Goal: Task Accomplishment & Management: Complete application form

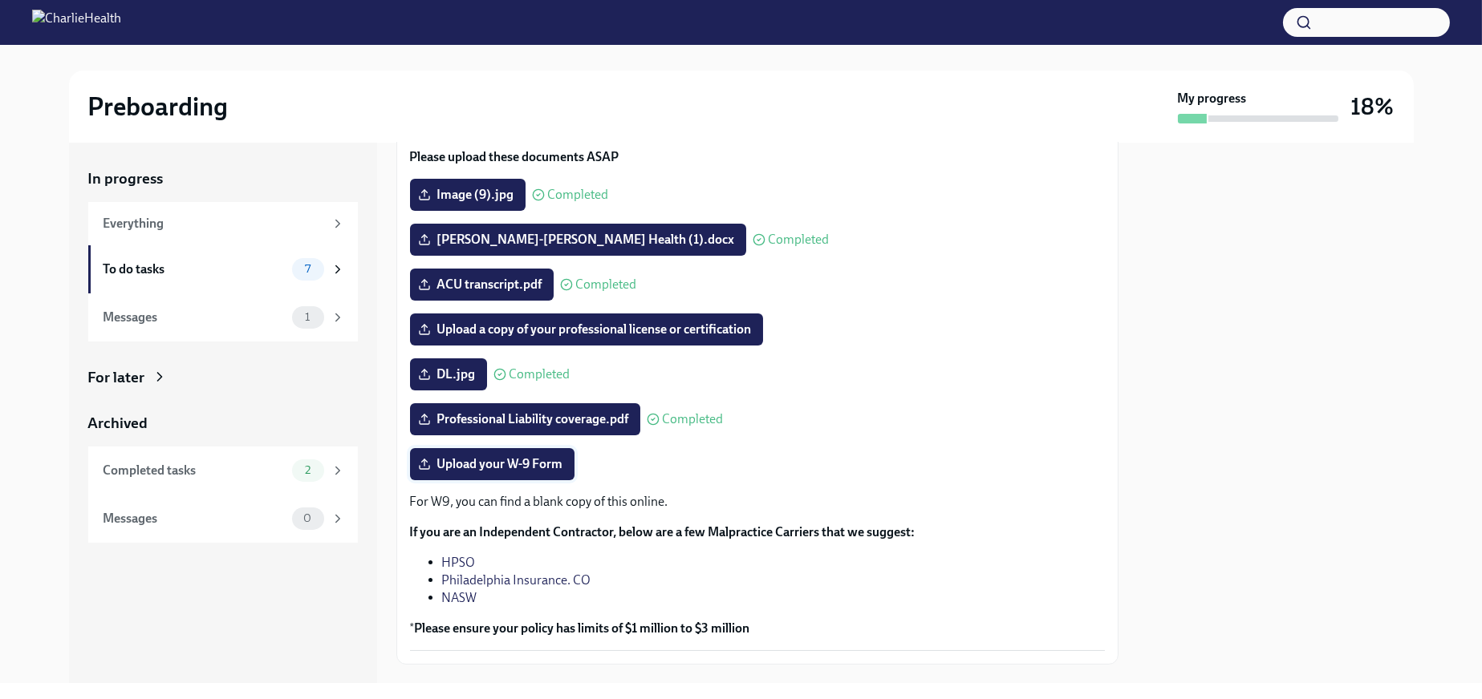
scroll to position [179, 0]
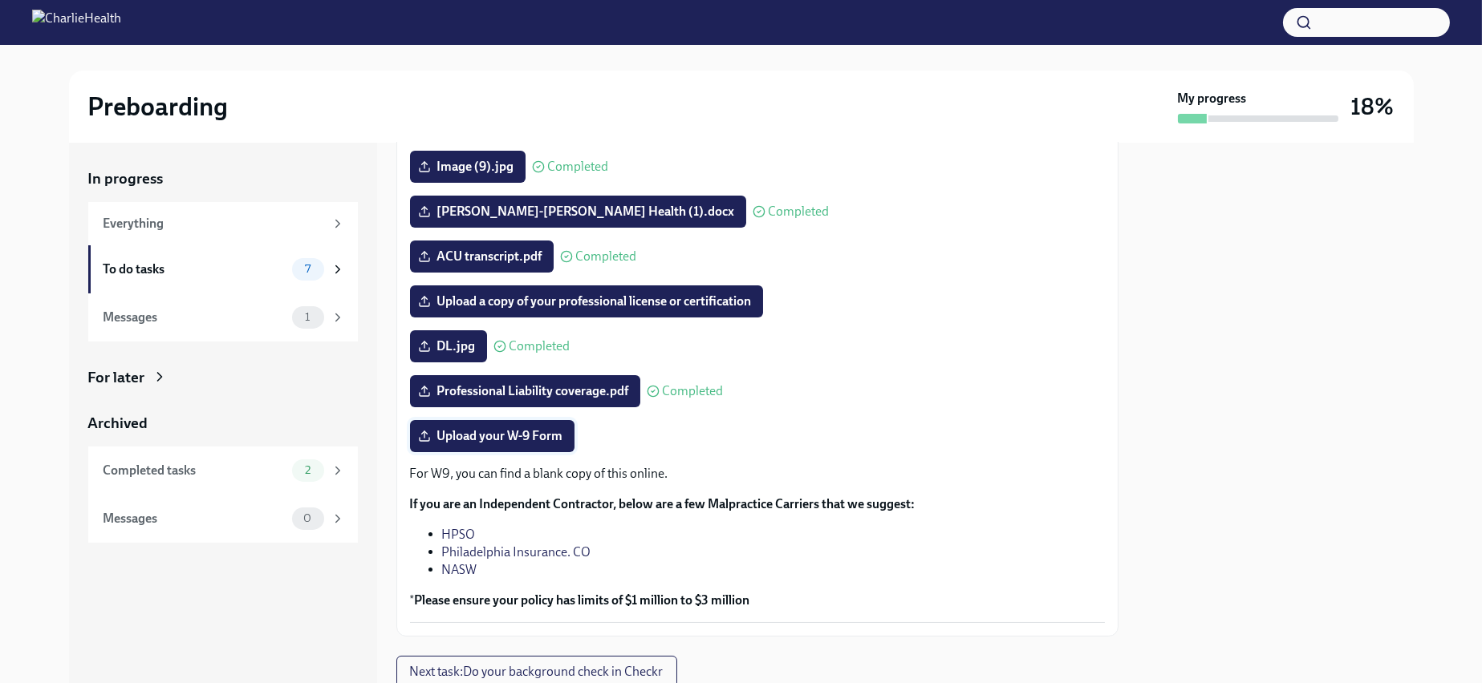
click at [533, 444] on span "Upload your W-9 Form" at bounding box center [492, 436] width 142 height 16
click at [0, 0] on input "Upload your W-9 Form" at bounding box center [0, 0] width 0 height 0
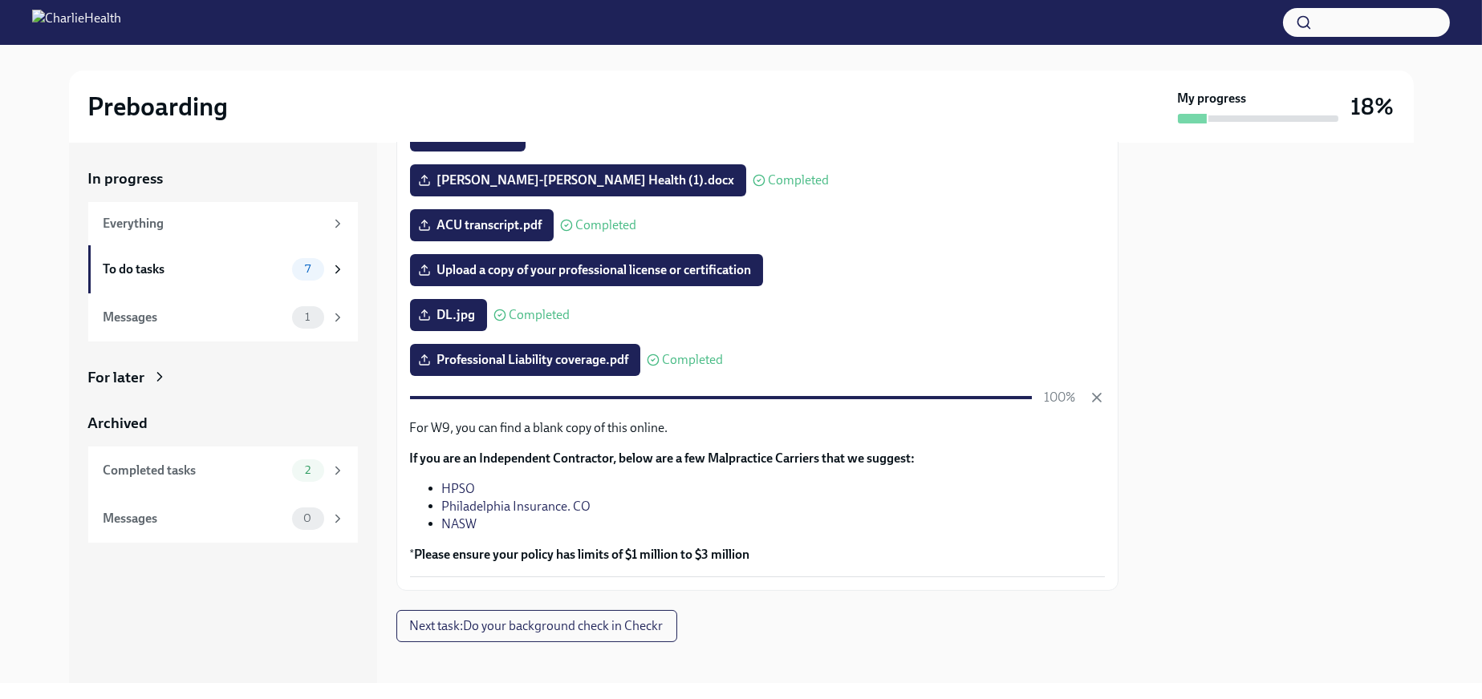
scroll to position [246, 0]
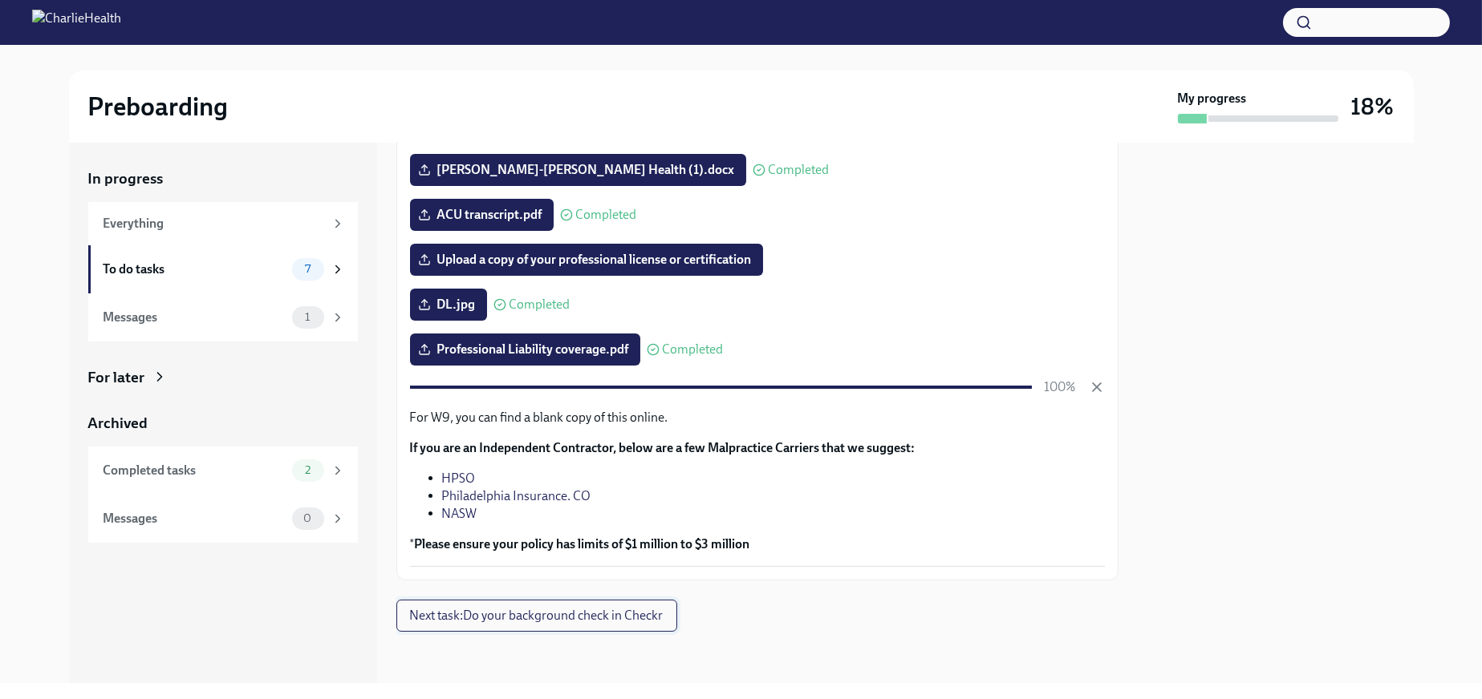
click at [646, 624] on span "Next task : Do your background check in Checkr" at bounding box center [536, 616] width 253 height 16
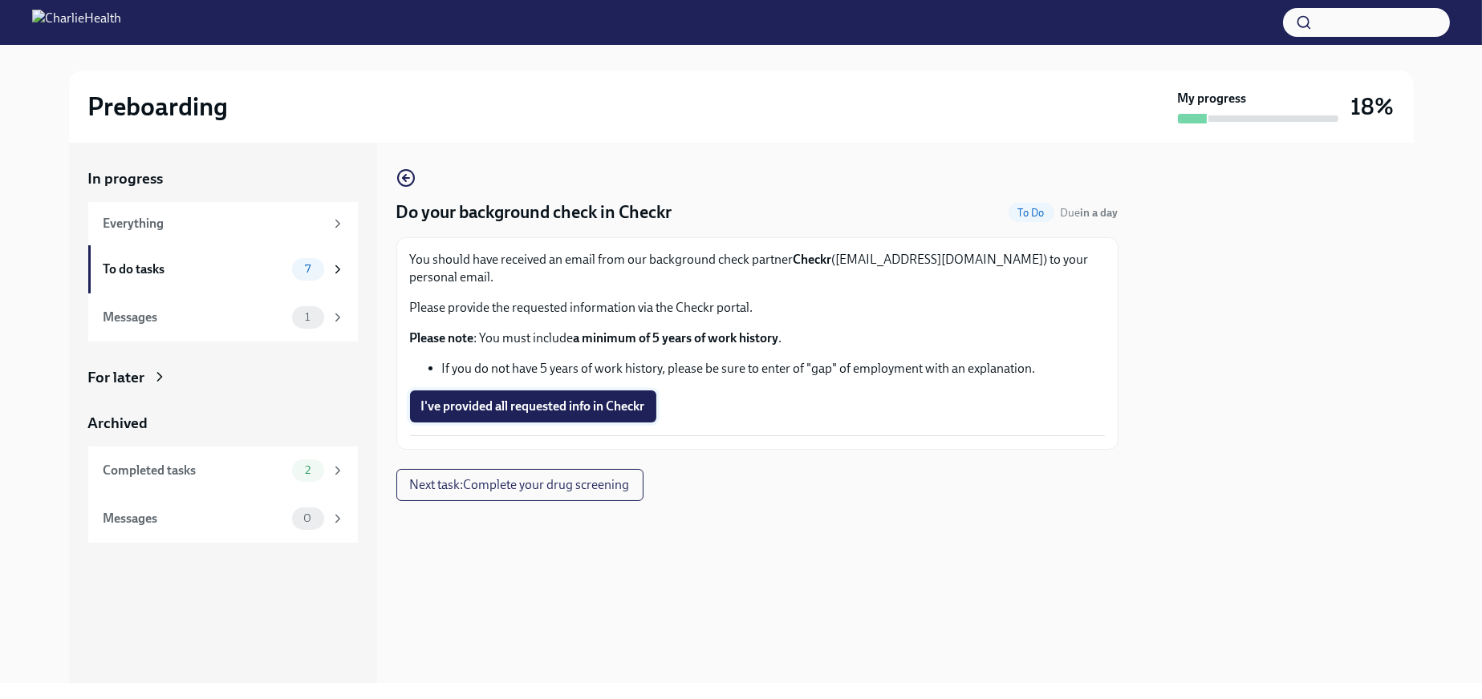
click at [570, 415] on span "I've provided all requested info in Checkr" at bounding box center [533, 407] width 224 height 16
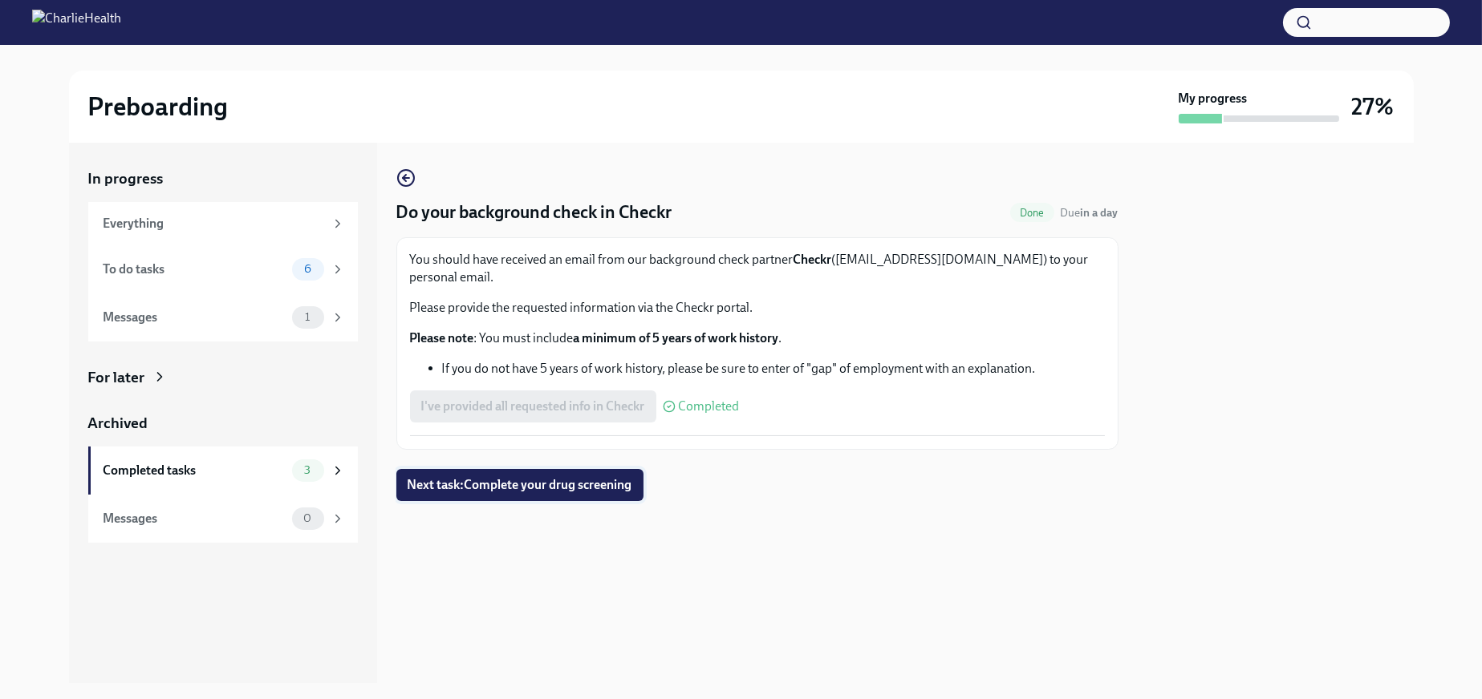
click at [541, 493] on span "Next task : Complete your drug screening" at bounding box center [520, 485] width 225 height 16
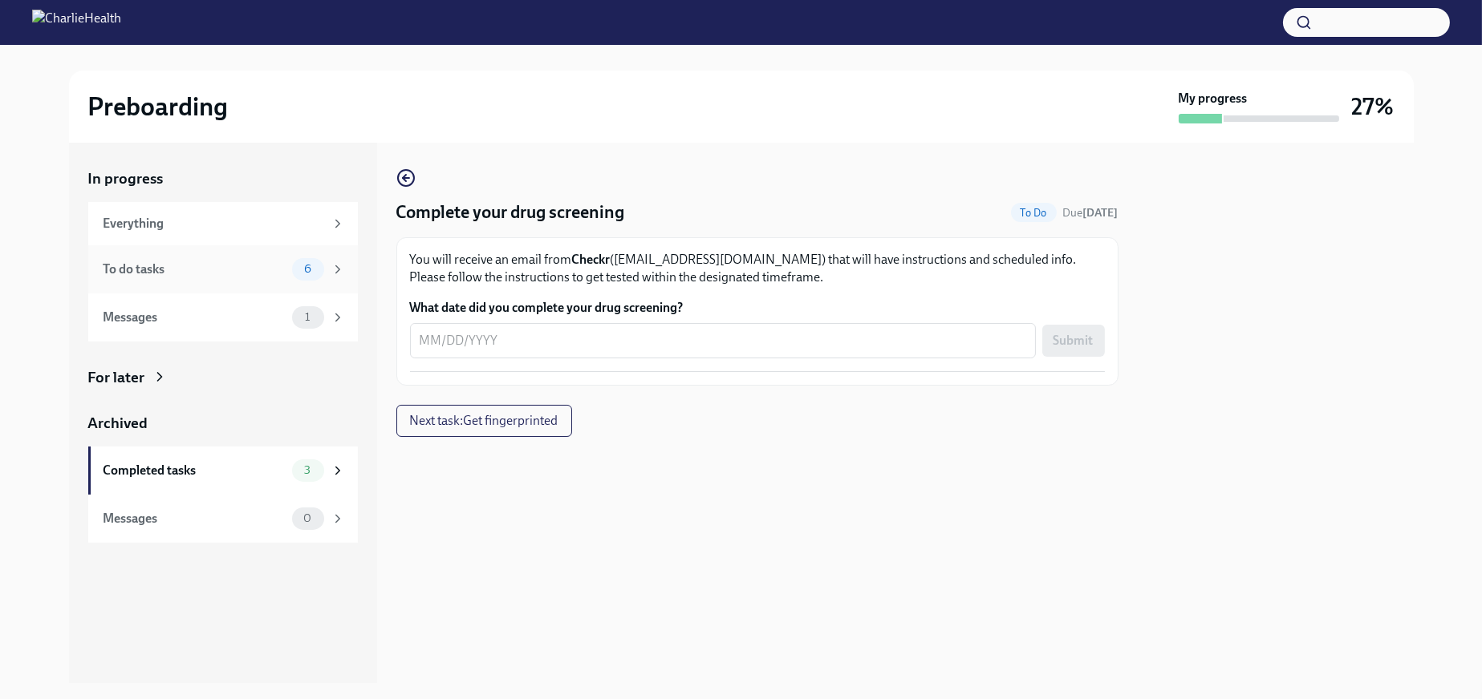
click at [207, 278] on div "To do tasks" at bounding box center [194, 270] width 182 height 18
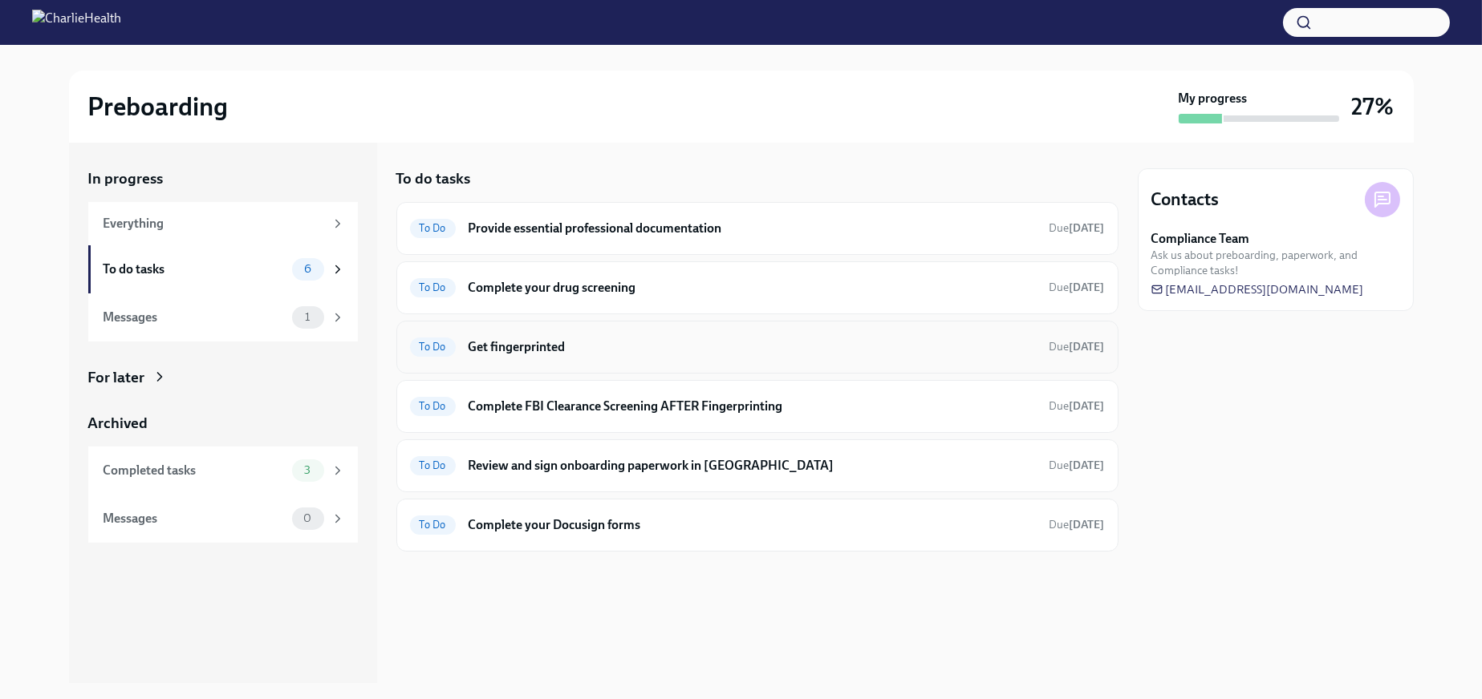
click at [618, 356] on h6 "Get fingerprinted" at bounding box center [752, 348] width 568 height 18
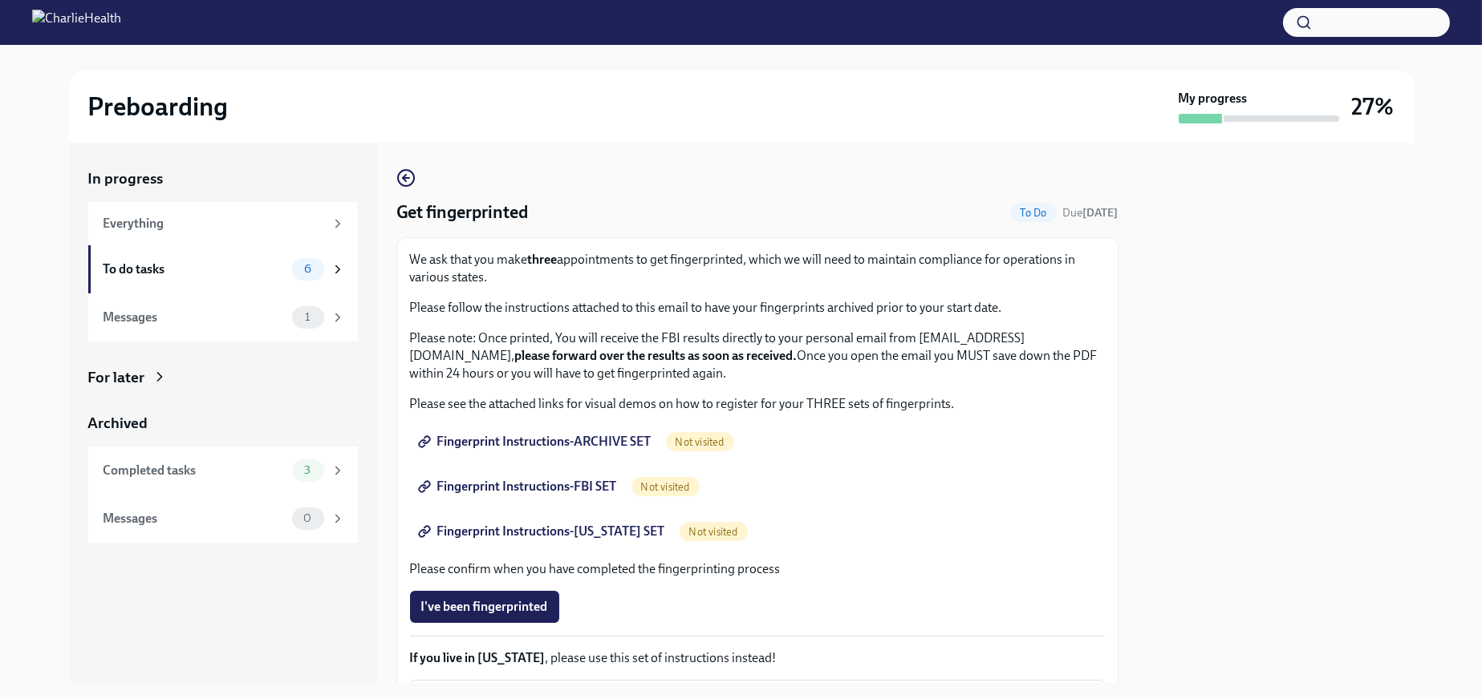
click at [610, 450] on span "Fingerprint Instructions-ARCHIVE SET" at bounding box center [536, 442] width 230 height 16
click at [537, 495] on span "Fingerprint Instructions-FBI SET" at bounding box center [519, 487] width 196 height 16
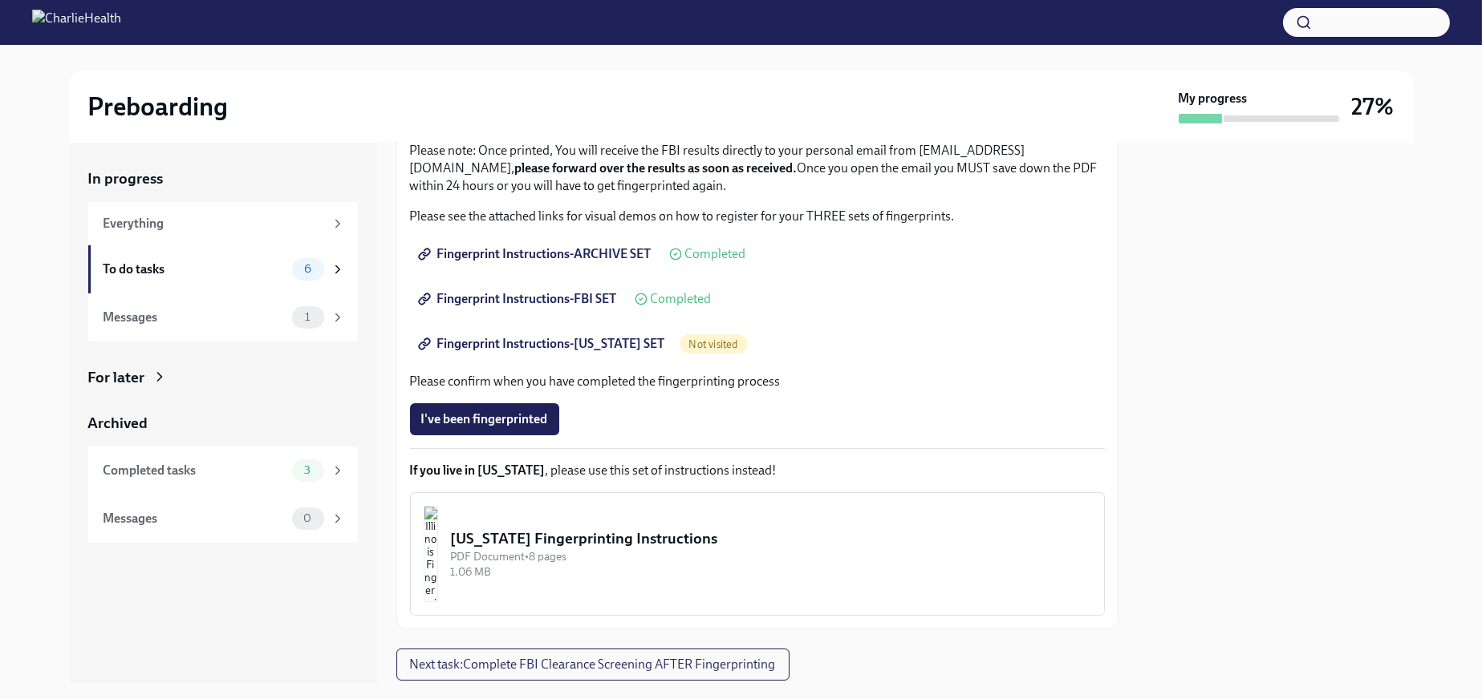
scroll to position [20, 0]
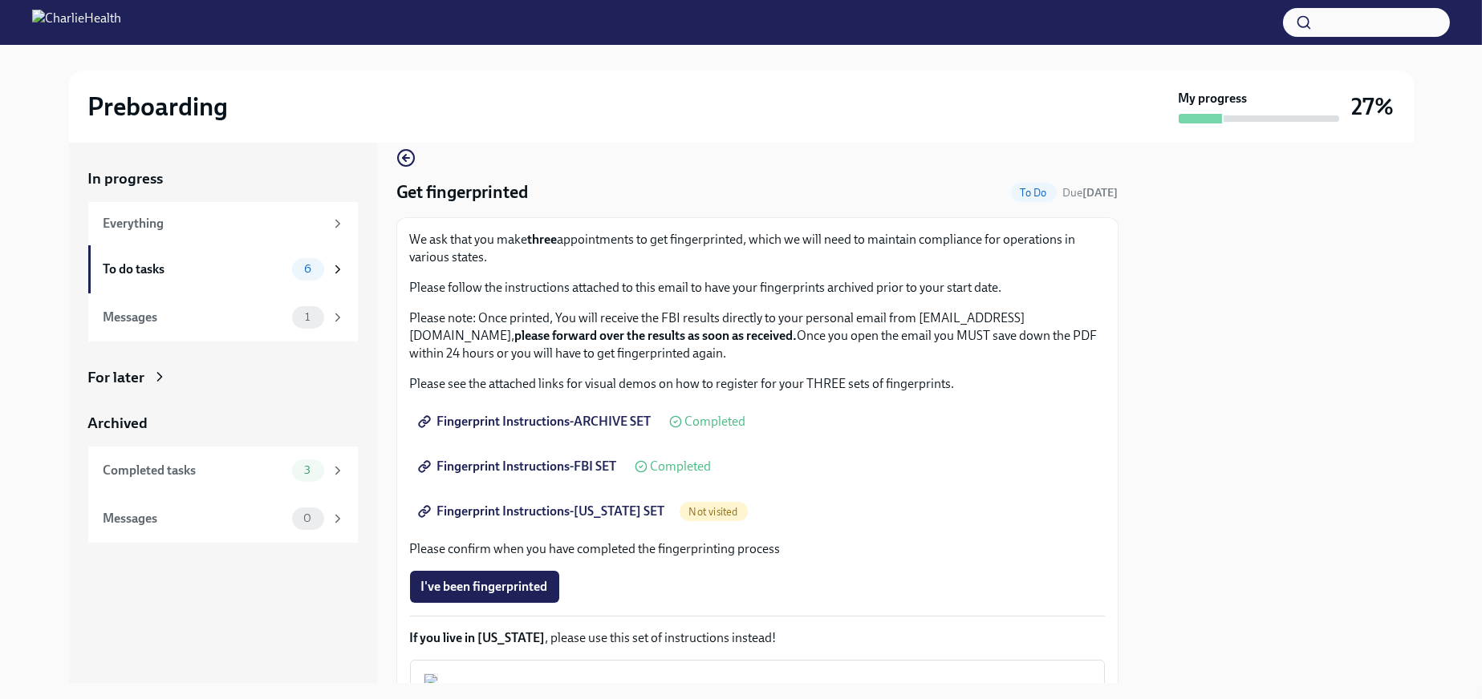
click at [551, 520] on span "Fingerprint Instructions-[US_STATE] SET" at bounding box center [543, 512] width 244 height 16
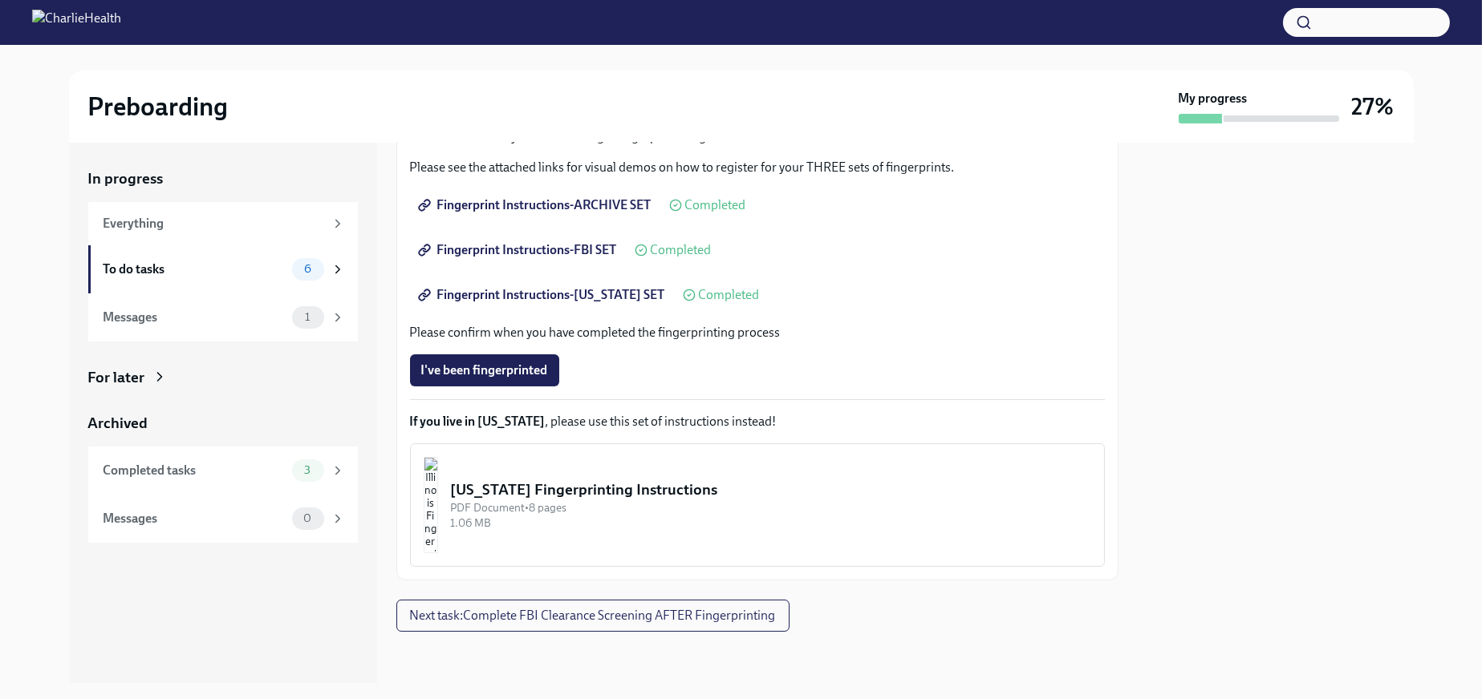
scroll to position [261, 0]
click at [338, 274] on icon at bounding box center [337, 269] width 14 height 14
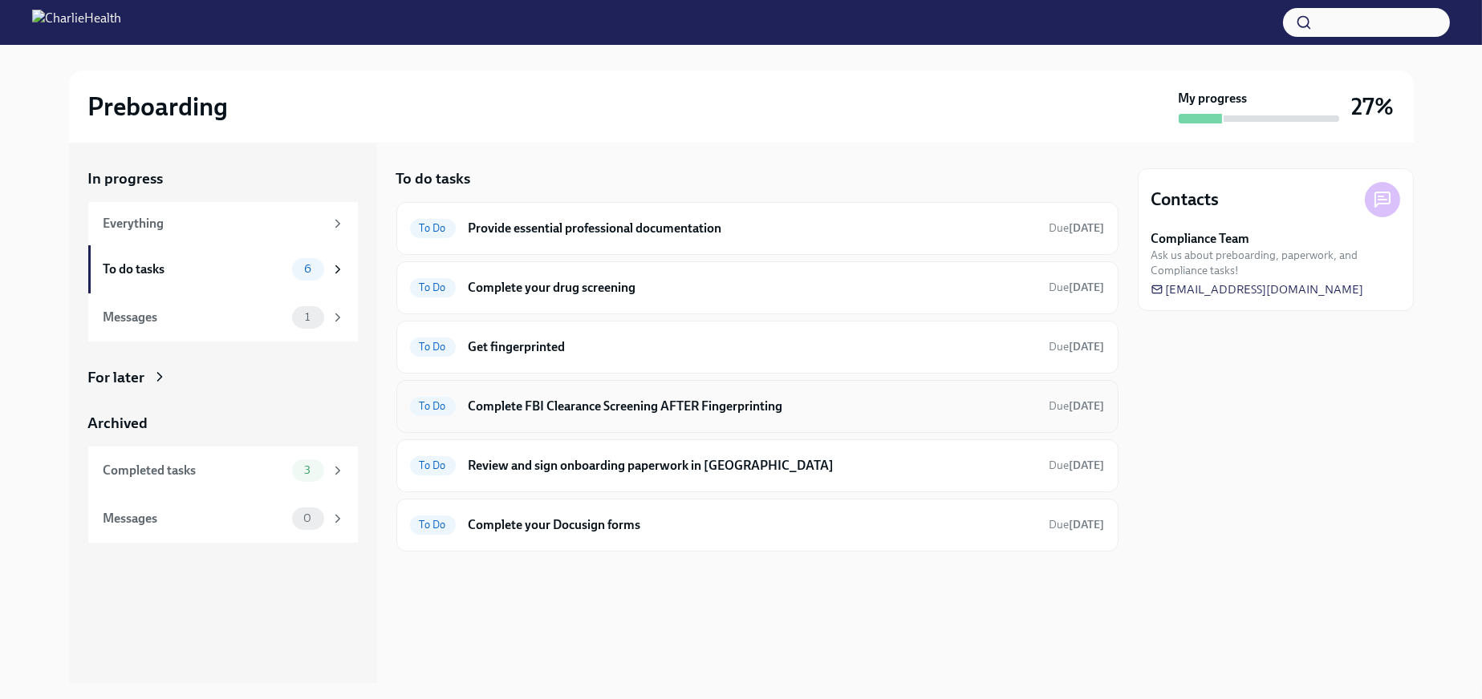
click at [553, 426] on div "To Do Complete FBI Clearance Screening AFTER Fingerprinting Due [DATE]" at bounding box center [757, 406] width 722 height 53
click at [546, 409] on h6 "Complete FBI Clearance Screening AFTER Fingerprinting" at bounding box center [752, 407] width 568 height 18
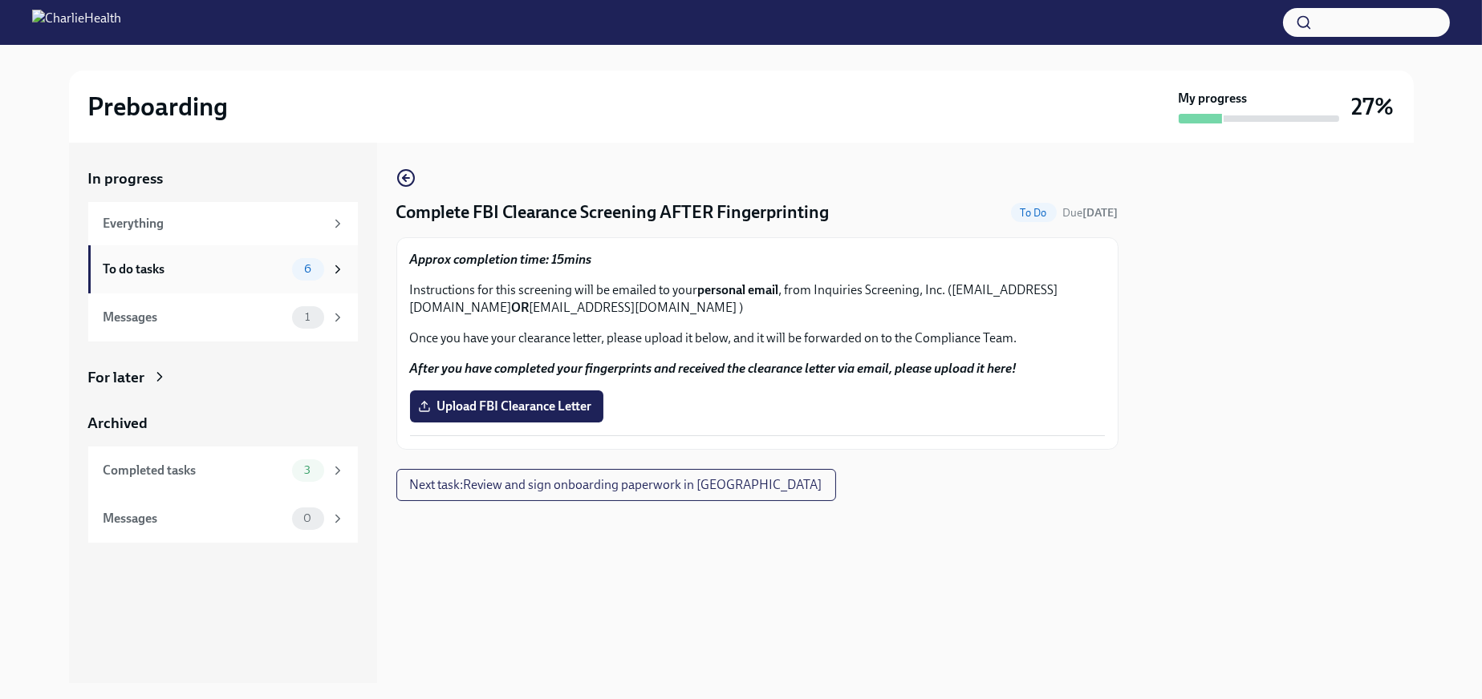
click at [215, 272] on div "To do tasks" at bounding box center [194, 270] width 182 height 18
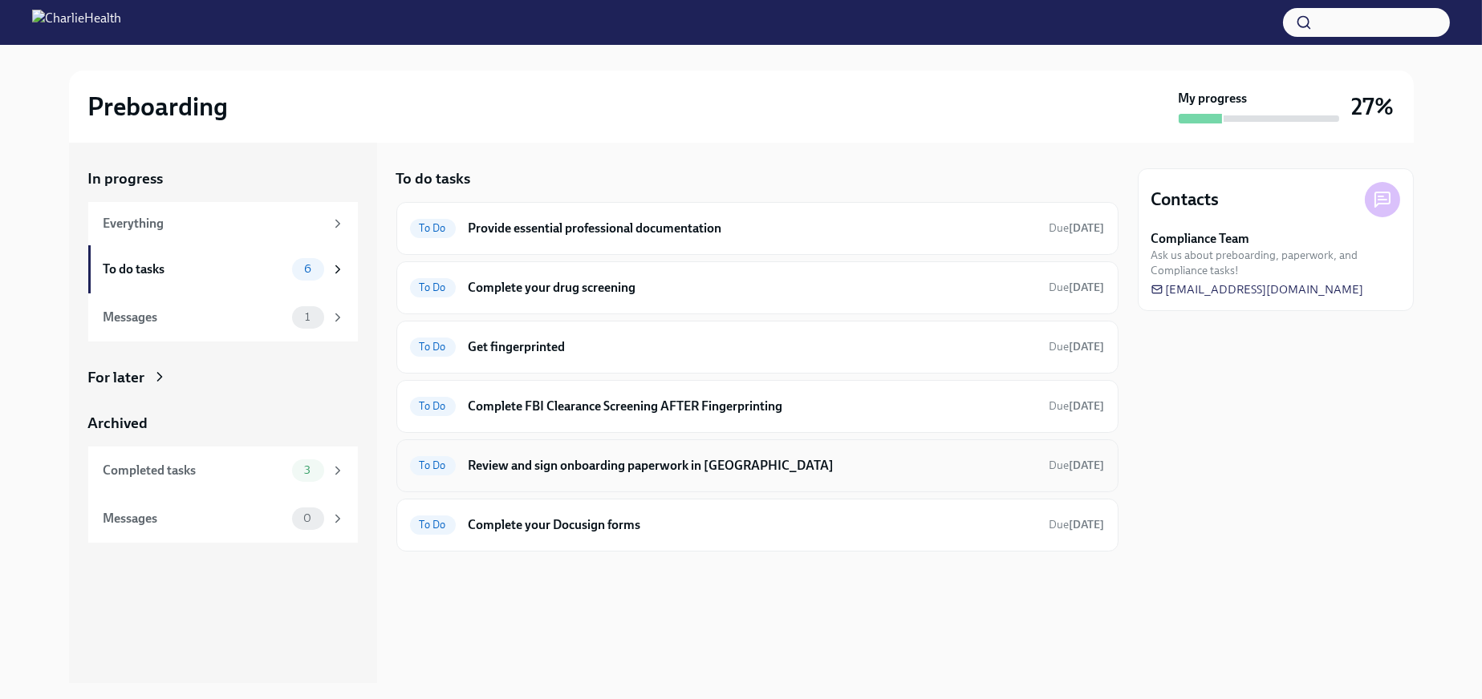
click at [678, 474] on h6 "Review and sign onboarding paperwork in [GEOGRAPHIC_DATA]" at bounding box center [752, 466] width 568 height 18
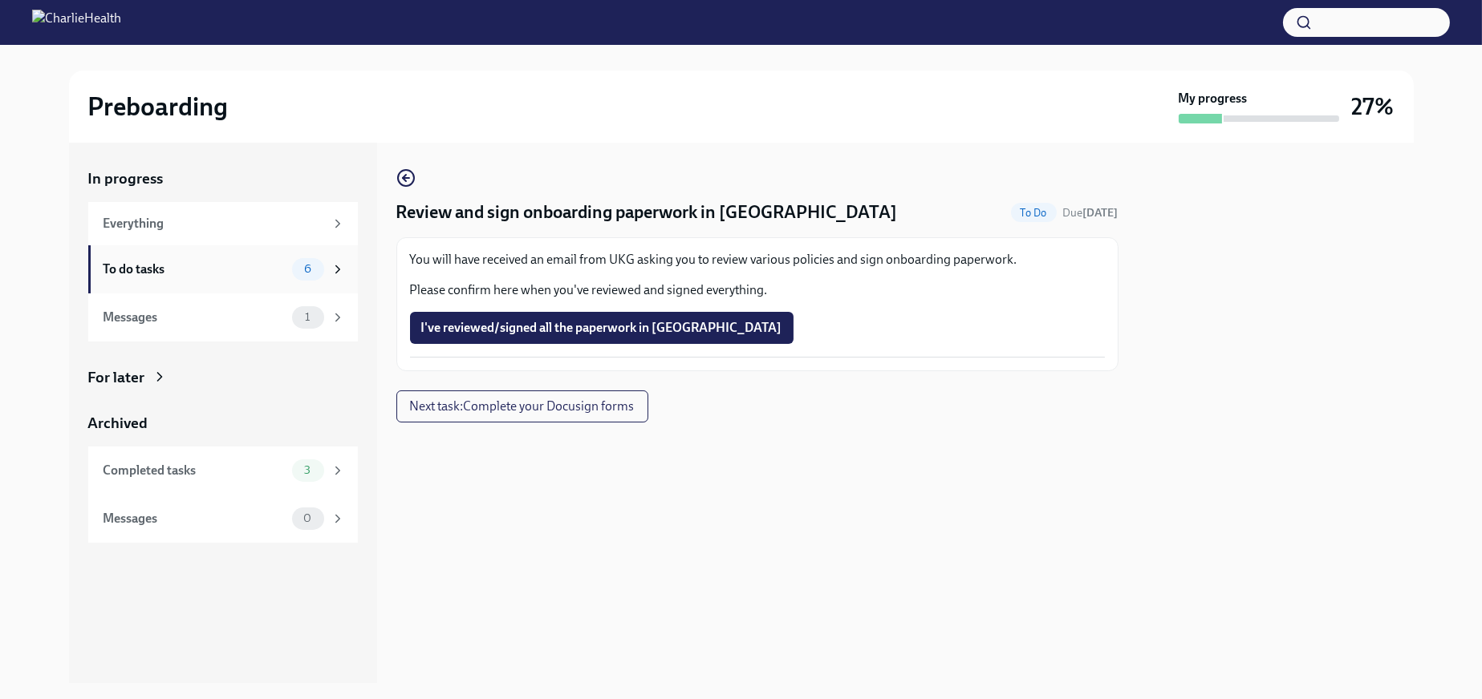
click at [228, 278] on div "To do tasks" at bounding box center [194, 270] width 182 height 18
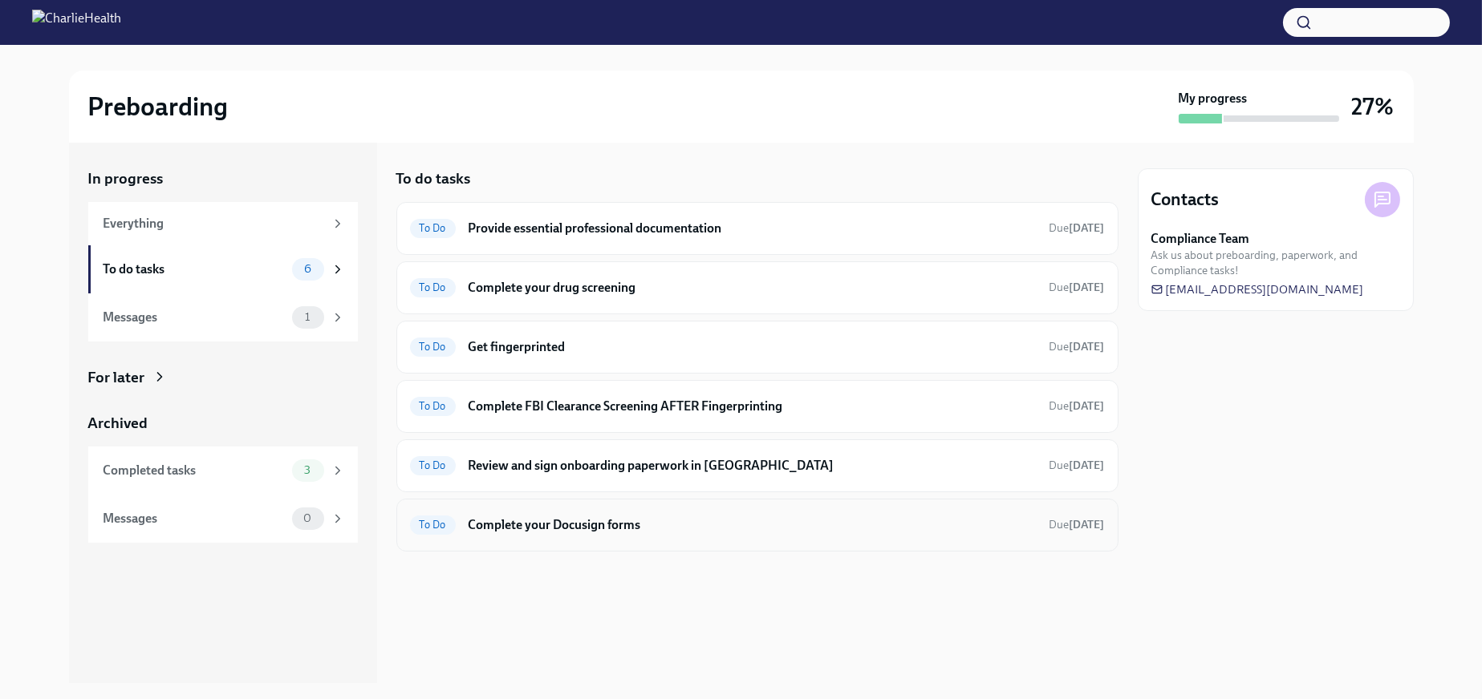
click at [516, 531] on h6 "Complete your Docusign forms" at bounding box center [752, 526] width 568 height 18
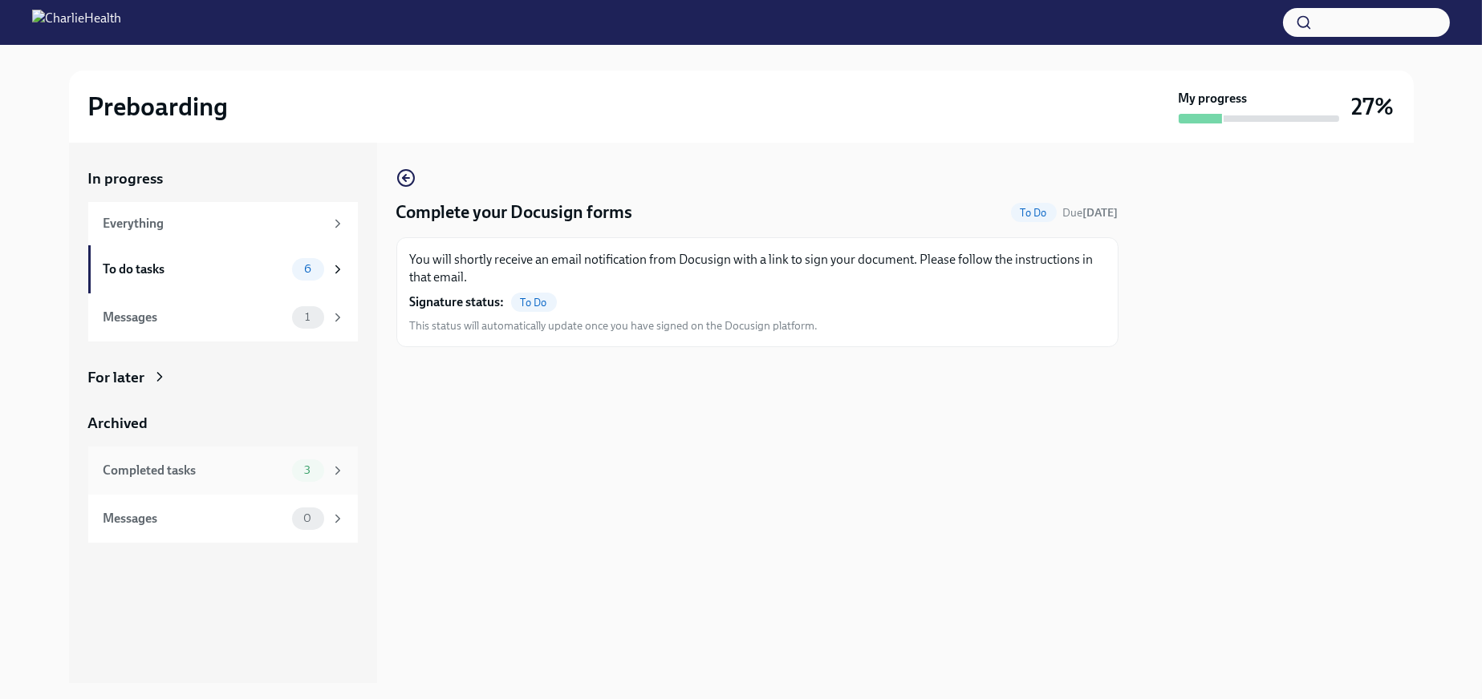
click at [282, 480] on div "Completed tasks" at bounding box center [194, 471] width 182 height 18
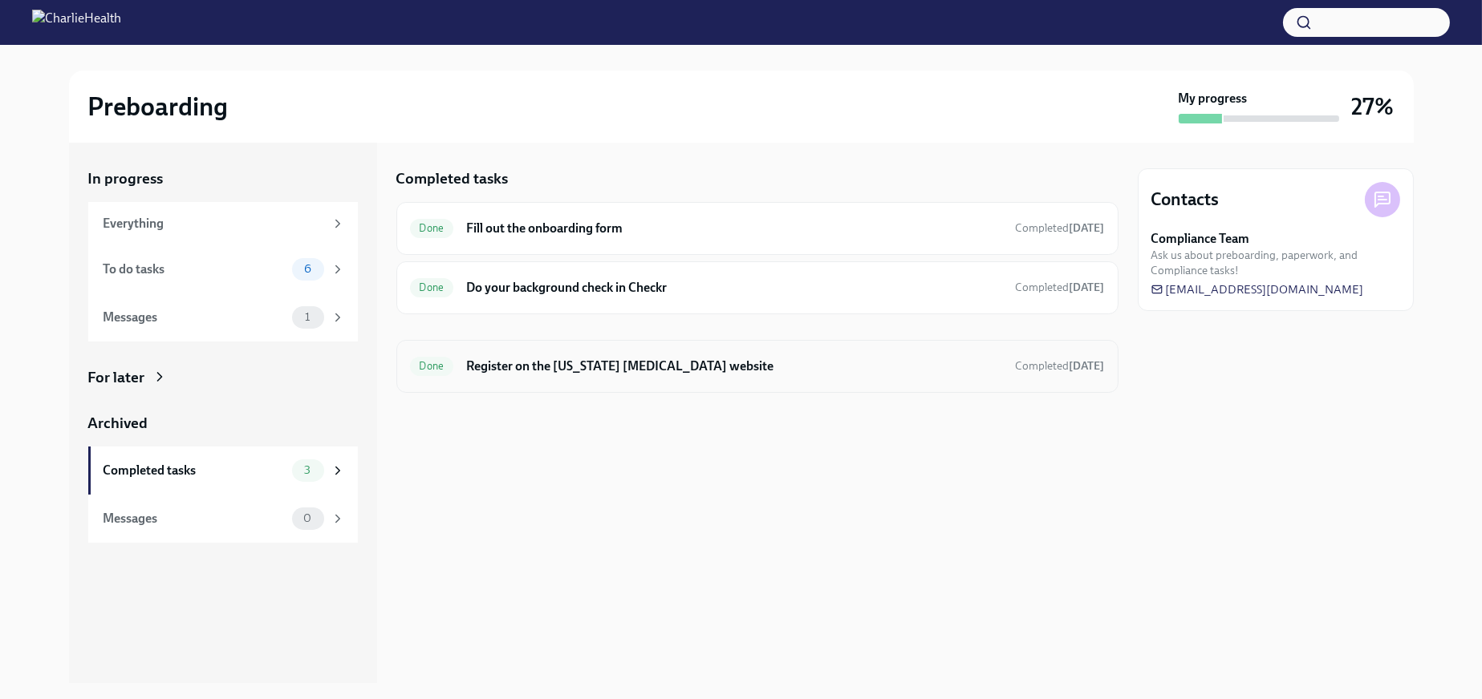
click at [547, 375] on h6 "Register on the [US_STATE] [MEDICAL_DATA] website" at bounding box center [734, 367] width 536 height 18
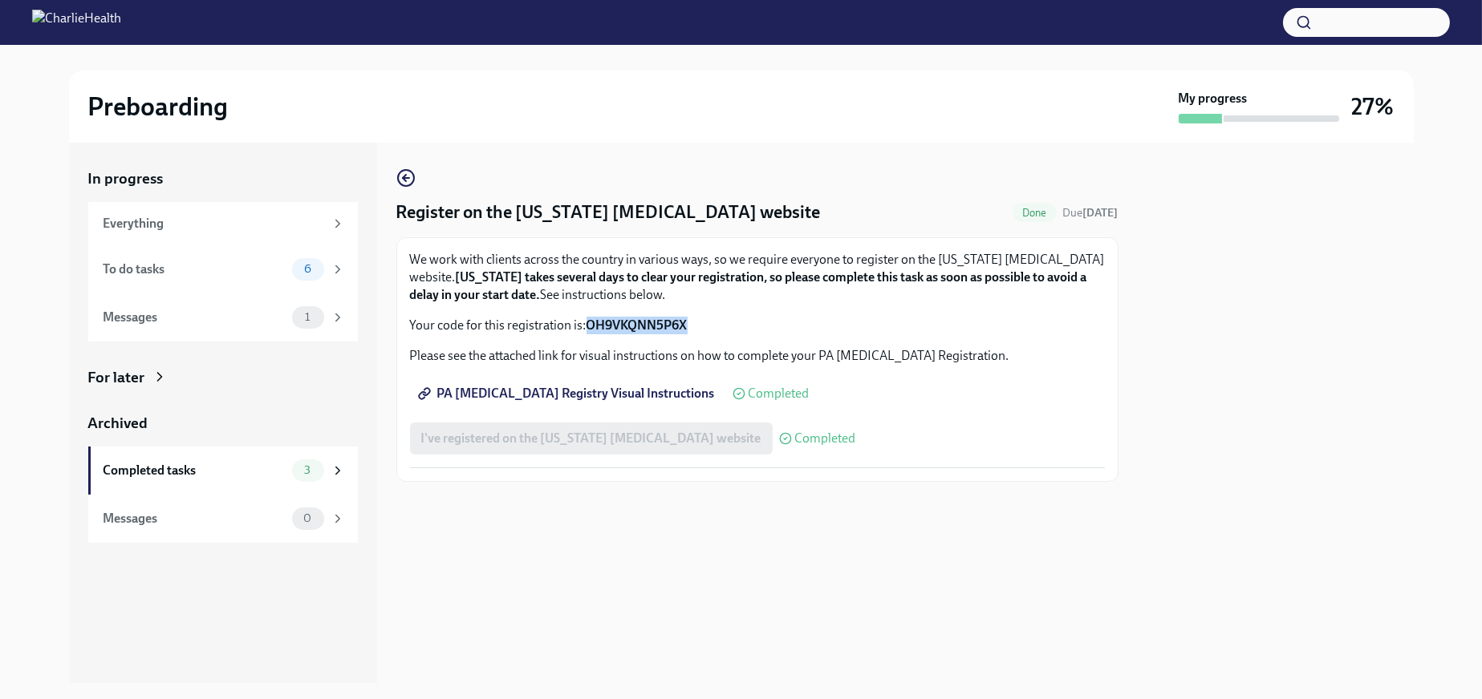
drag, startPoint x: 736, startPoint y: 344, endPoint x: 611, endPoint y: 343, distance: 125.1
click at [611, 335] on p "Your code for this registration is: OH9VKQNN5P6X" at bounding box center [757, 326] width 695 height 18
copy strong "OH9VKQNN5P6X"
click at [678, 402] on span "PA [MEDICAL_DATA] Registry Visual Instructions" at bounding box center [568, 394] width 294 height 16
click at [318, 314] on div "1" at bounding box center [318, 317] width 53 height 22
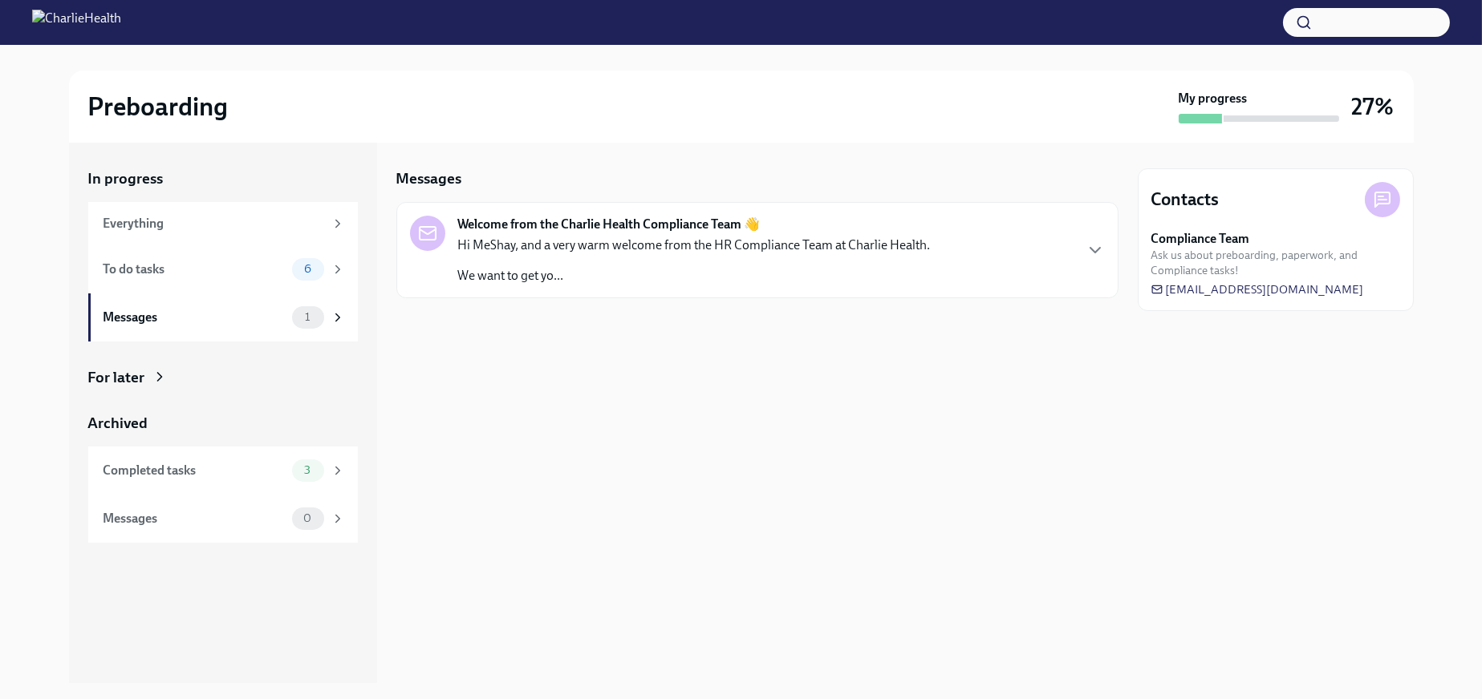
click at [545, 253] on p "Hi MeShay, and a very warm welcome from the HR Compliance Team at Charlie Healt…" at bounding box center [694, 246] width 472 height 18
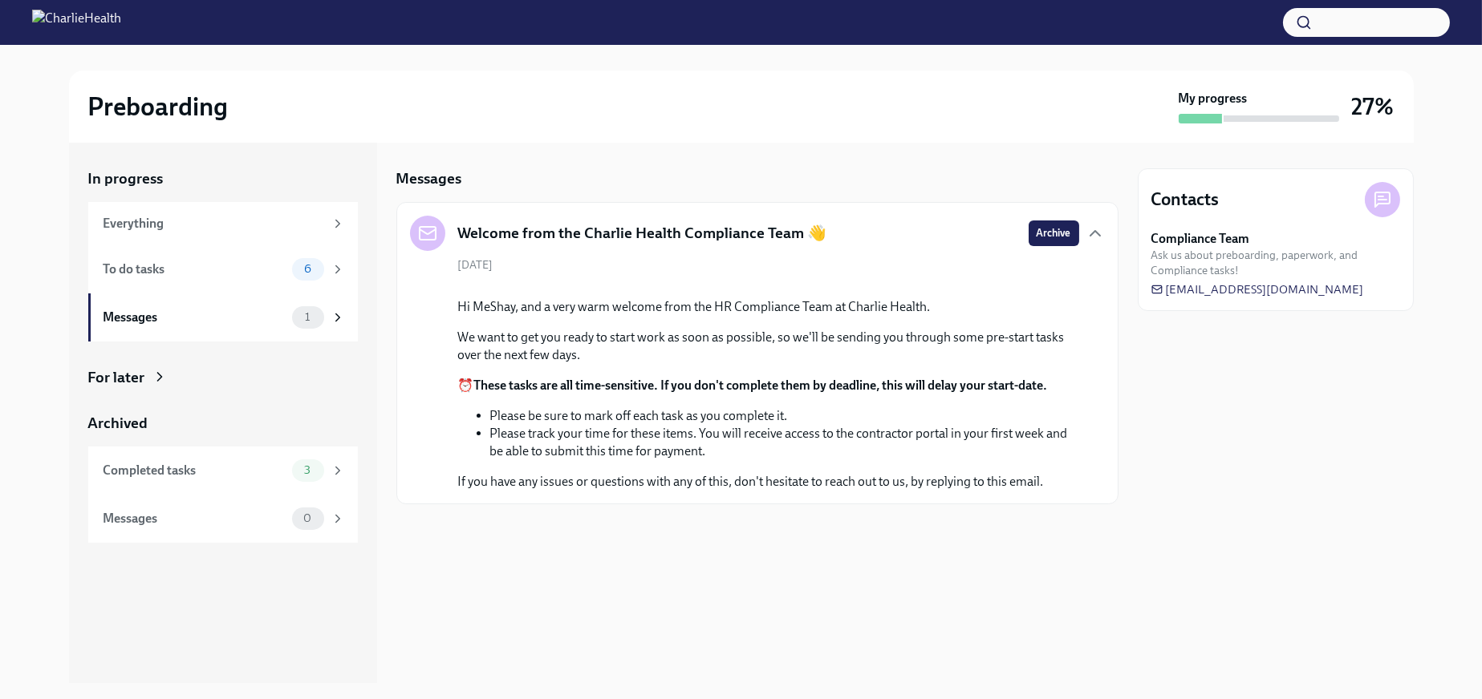
scroll to position [108, 0]
